Goal: Task Accomplishment & Management: Use online tool/utility

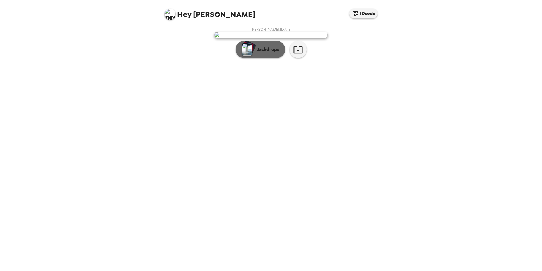
click at [278, 58] on button "Backdrops" at bounding box center [261, 49] width 50 height 17
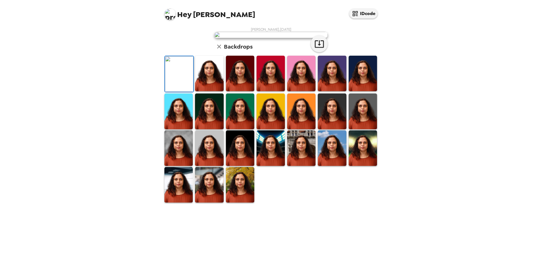
scroll to position [73, 0]
click at [206, 166] on img at bounding box center [209, 147] width 28 height 35
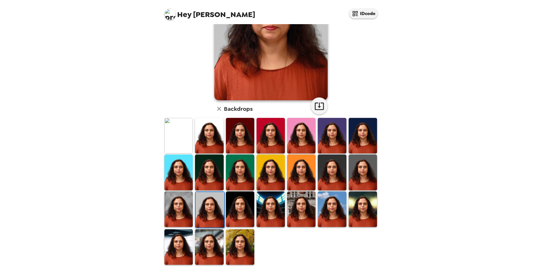
click at [214, 248] on img at bounding box center [209, 246] width 28 height 35
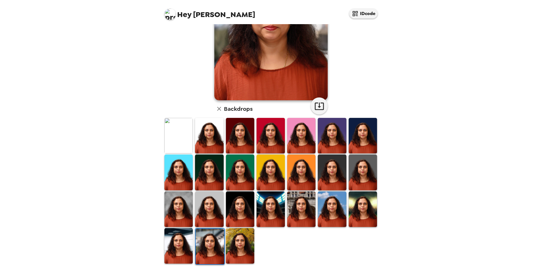
click at [216, 205] on img at bounding box center [209, 208] width 28 height 35
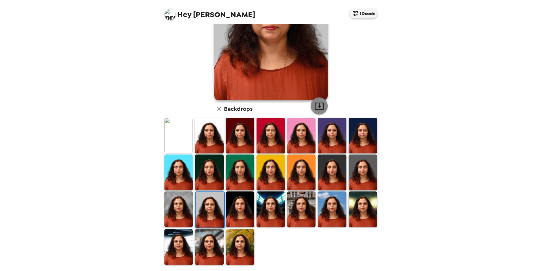
click at [315, 106] on icon "button" at bounding box center [320, 106] width 10 height 10
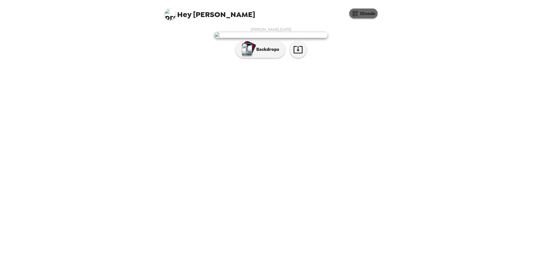
click at [360, 16] on button "IDcode" at bounding box center [363, 14] width 28 height 10
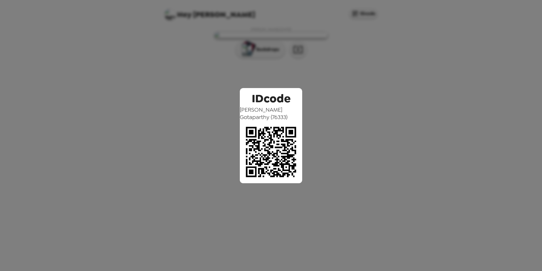
click at [409, 71] on div "IDcode [PERSON_NAME] ( 76333 )" at bounding box center [271, 135] width 542 height 271
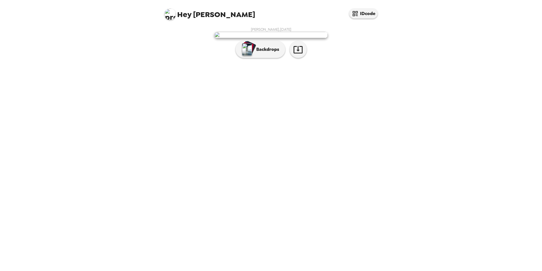
click at [173, 14] on img at bounding box center [170, 14] width 11 height 11
click at [342, 187] on div at bounding box center [271, 135] width 542 height 271
click at [302, 54] on icon "button" at bounding box center [298, 50] width 10 height 10
click at [254, 53] on p "Backdrops" at bounding box center [267, 49] width 26 height 7
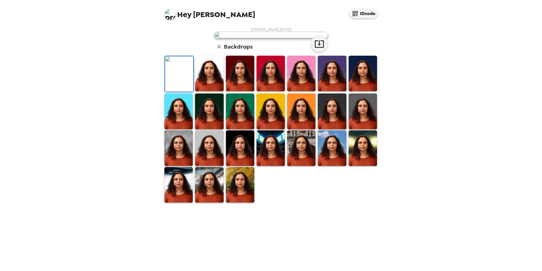
scroll to position [73, 0]
click at [173, 92] on img at bounding box center [179, 73] width 28 height 35
click at [172, 92] on img at bounding box center [179, 73] width 28 height 35
click at [171, 92] on img at bounding box center [179, 73] width 28 height 35
click at [316, 49] on icon "button" at bounding box center [320, 44] width 10 height 10
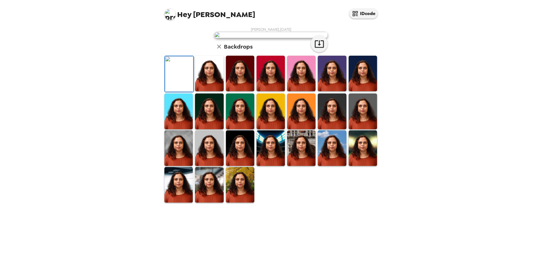
click at [463, 128] on div "Hey [PERSON_NAME] IDcode [PERSON_NAME] , [DATE] Backdrops" at bounding box center [271, 135] width 542 height 271
click at [168, 166] on img at bounding box center [179, 147] width 28 height 35
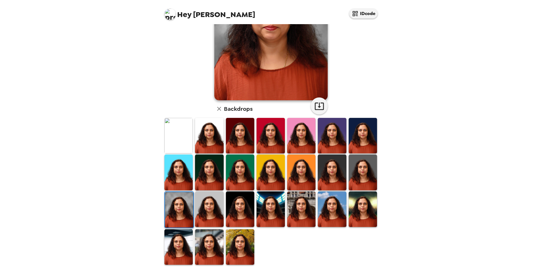
click at [173, 205] on img at bounding box center [179, 209] width 28 height 35
click at [325, 109] on button "button" at bounding box center [319, 105] width 17 height 17
